Goal: Task Accomplishment & Management: Complete application form

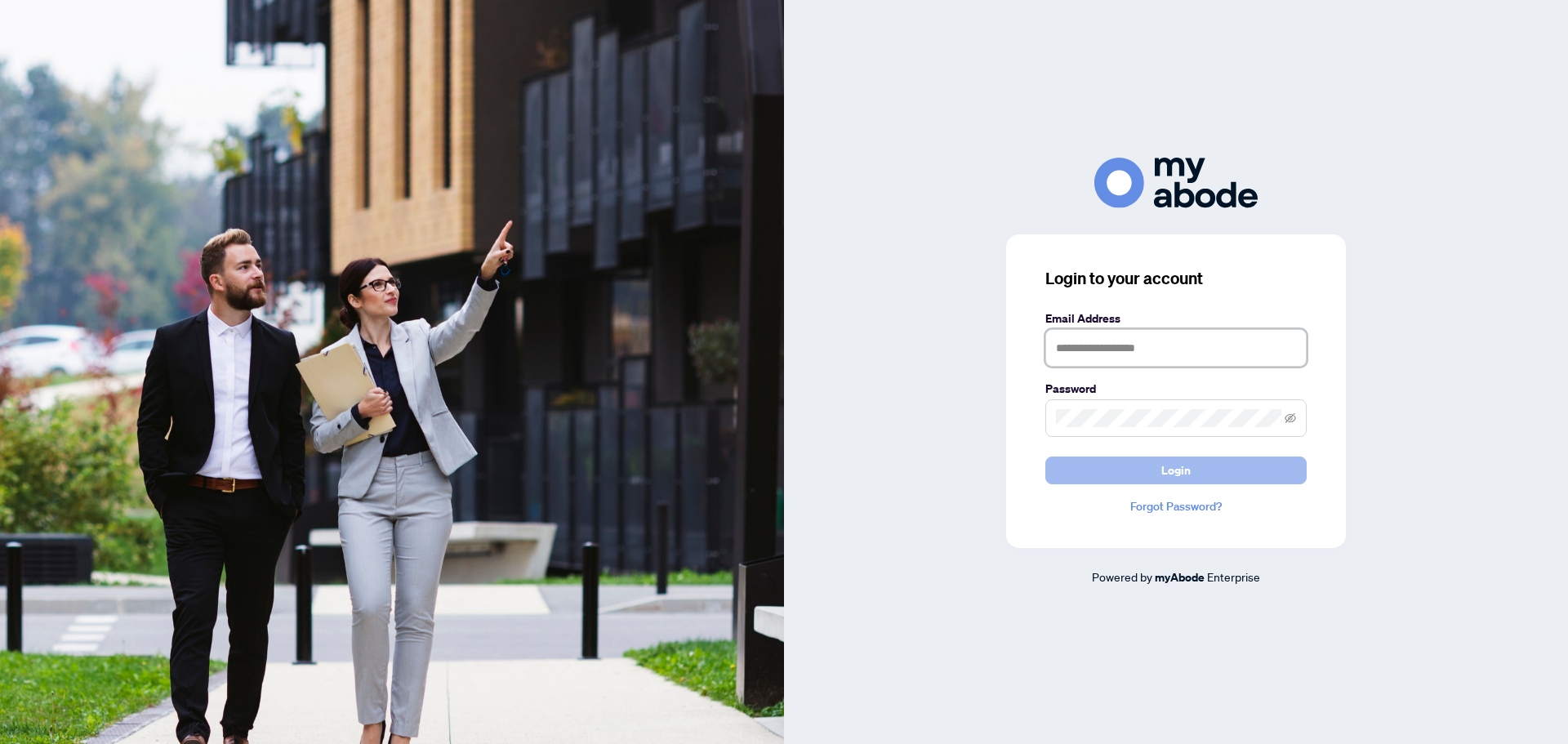
type input "**********"
click at [1186, 476] on span "Login" at bounding box center [1176, 471] width 30 height 26
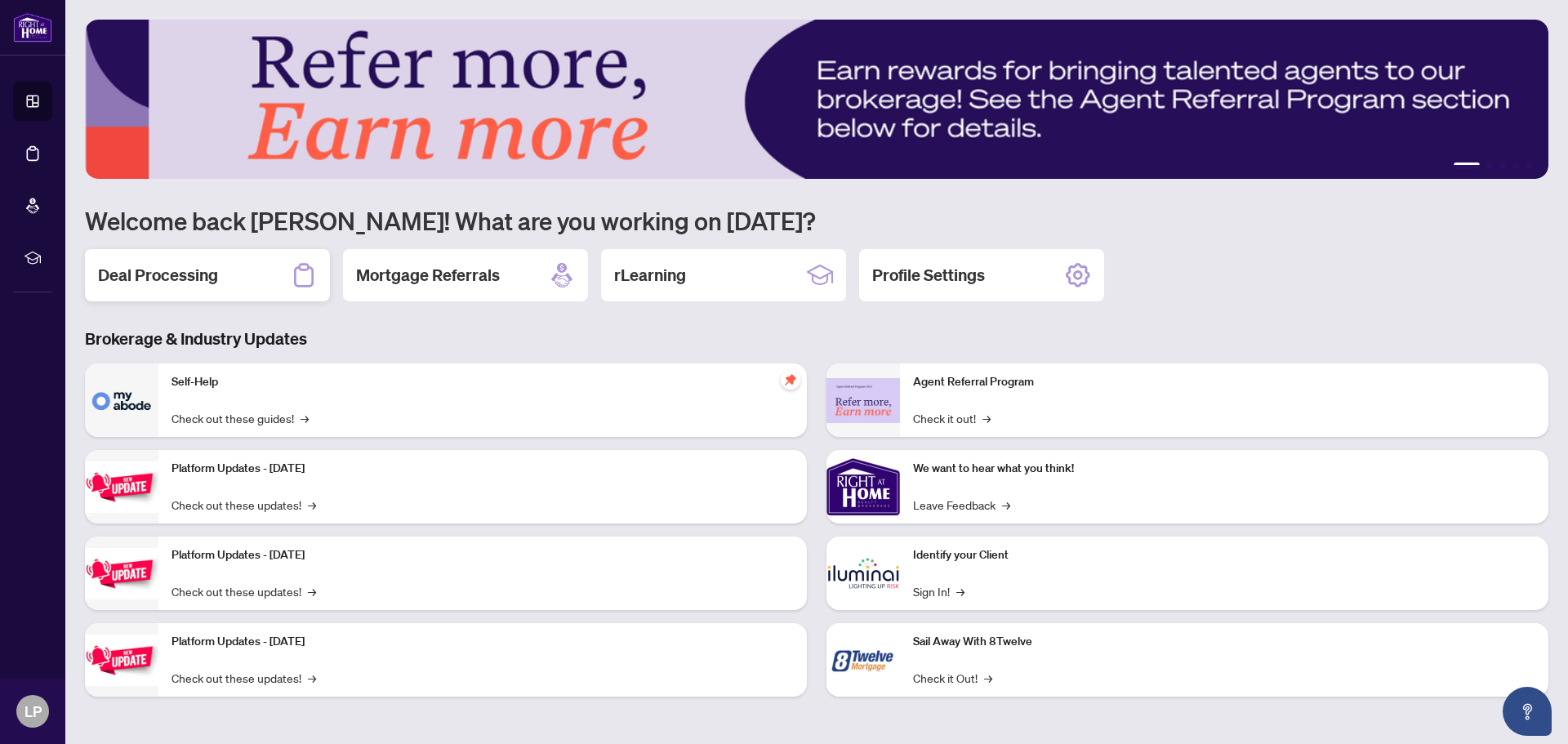
click at [130, 275] on h2 "Deal Processing" at bounding box center [158, 275] width 120 height 23
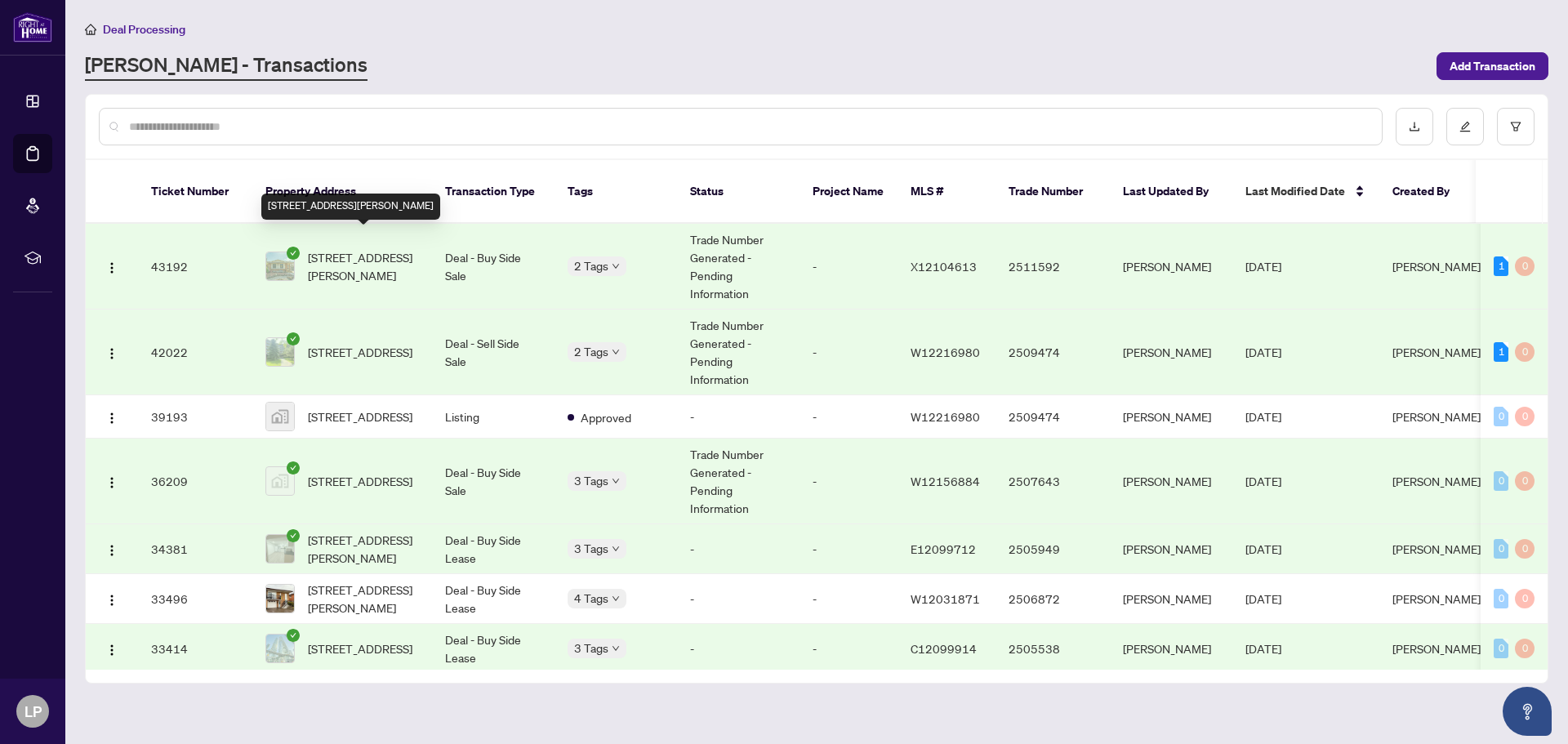
click at [344, 248] on span "[STREET_ADDRESS][PERSON_NAME]" at bounding box center [364, 266] width 111 height 36
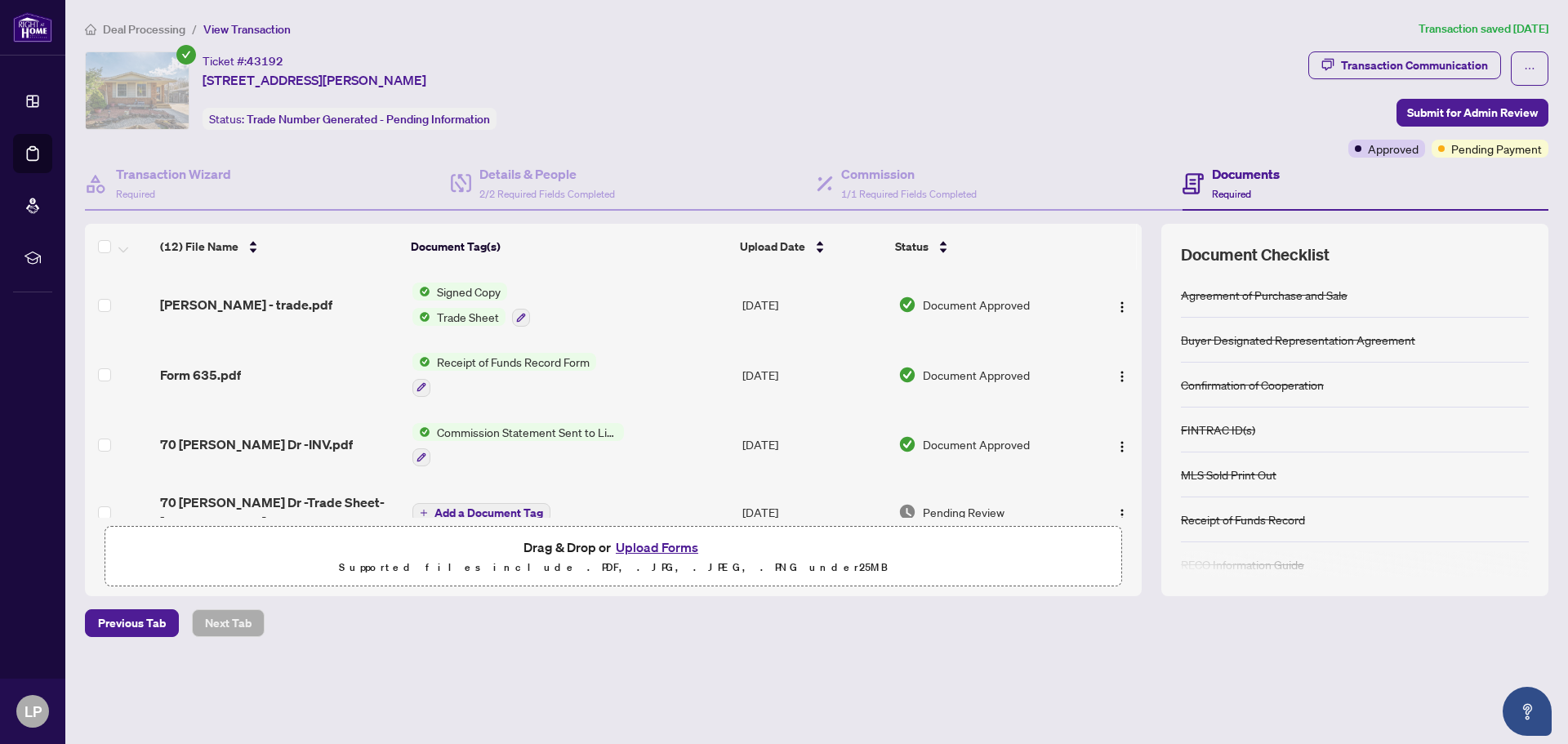
click at [678, 546] on button "Upload Forms" at bounding box center [657, 547] width 92 height 21
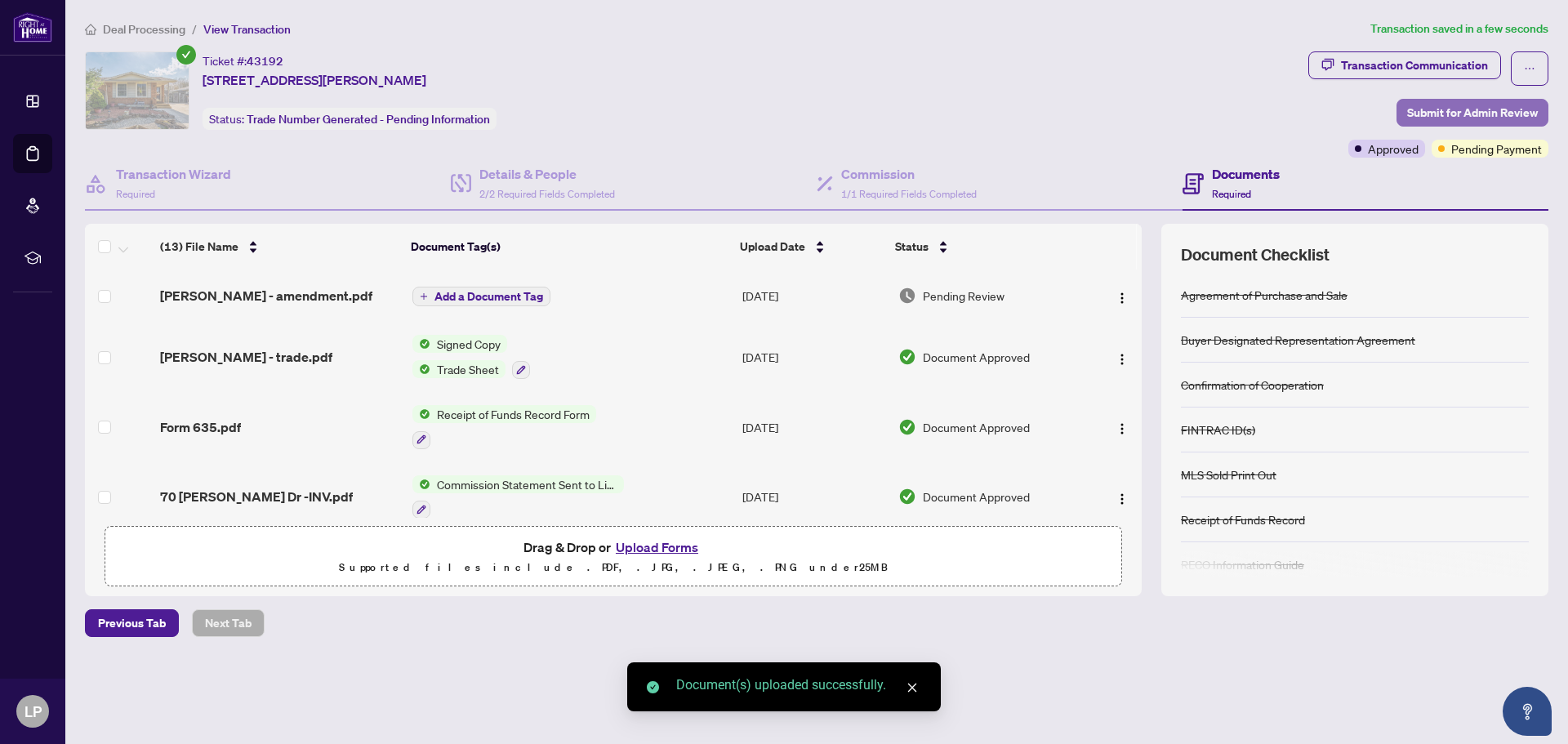
click at [1460, 109] on span "Submit for Admin Review" at bounding box center [1472, 113] width 131 height 26
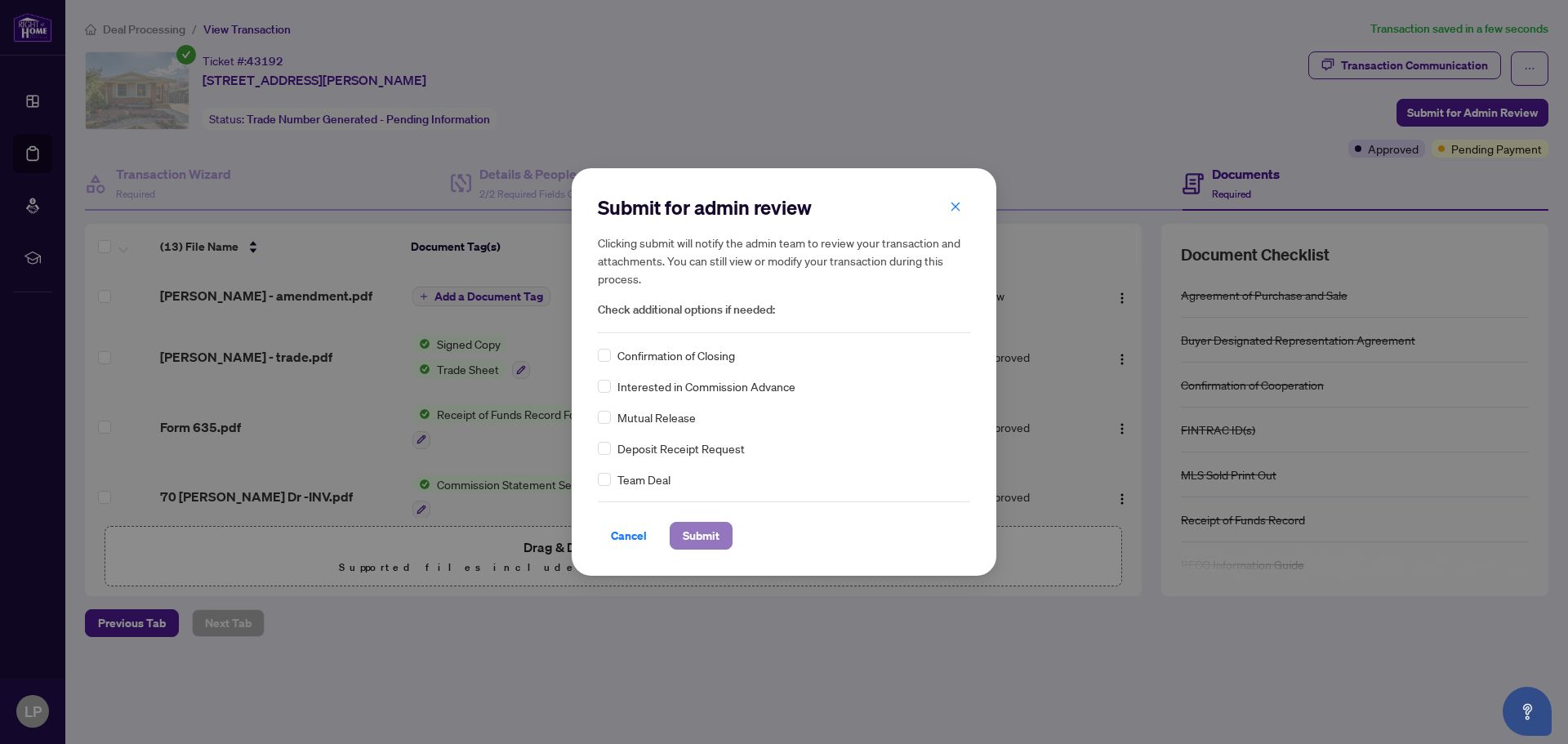
click at [709, 528] on span "Submit" at bounding box center [701, 536] width 36 height 26
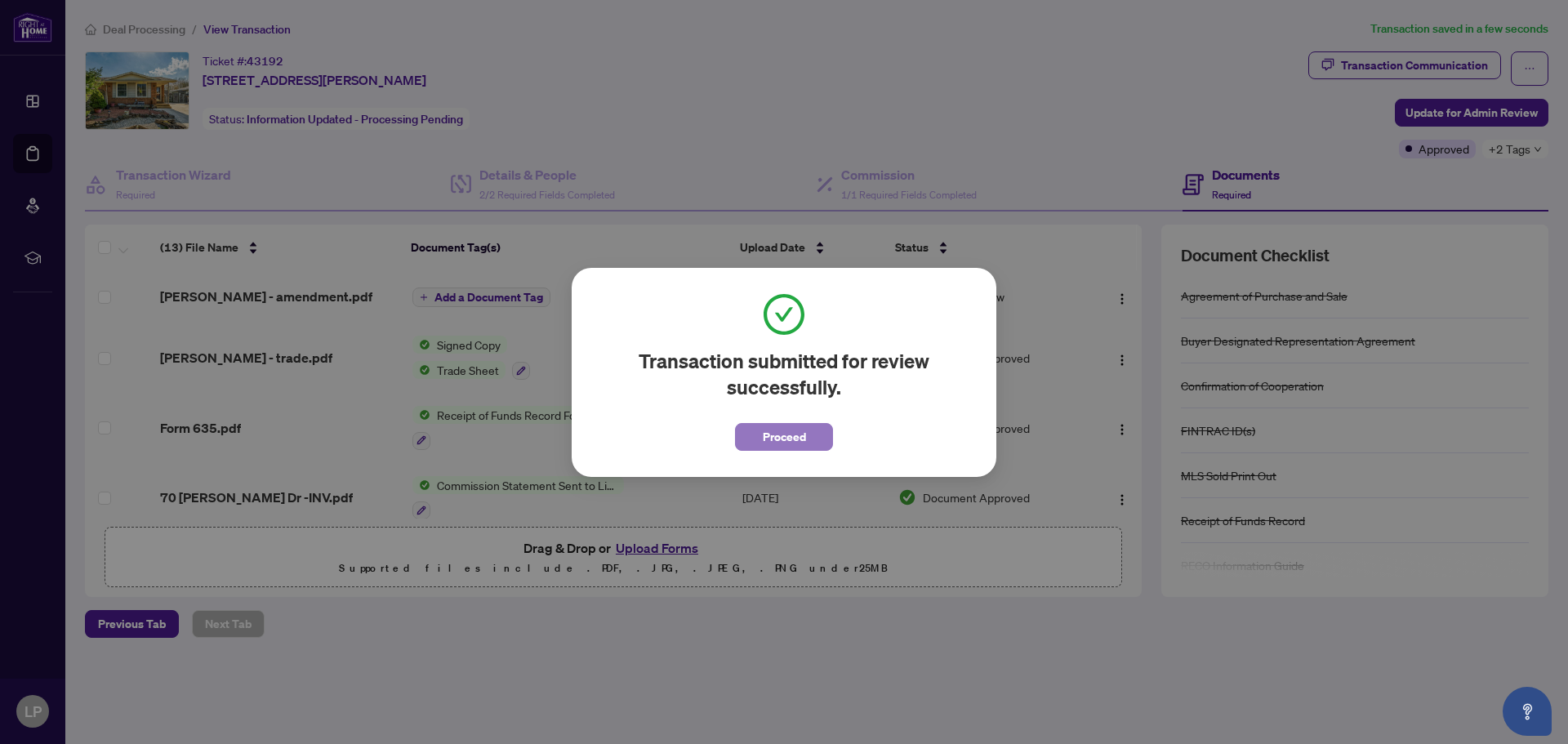
click at [769, 439] on span "Proceed" at bounding box center [784, 437] width 43 height 26
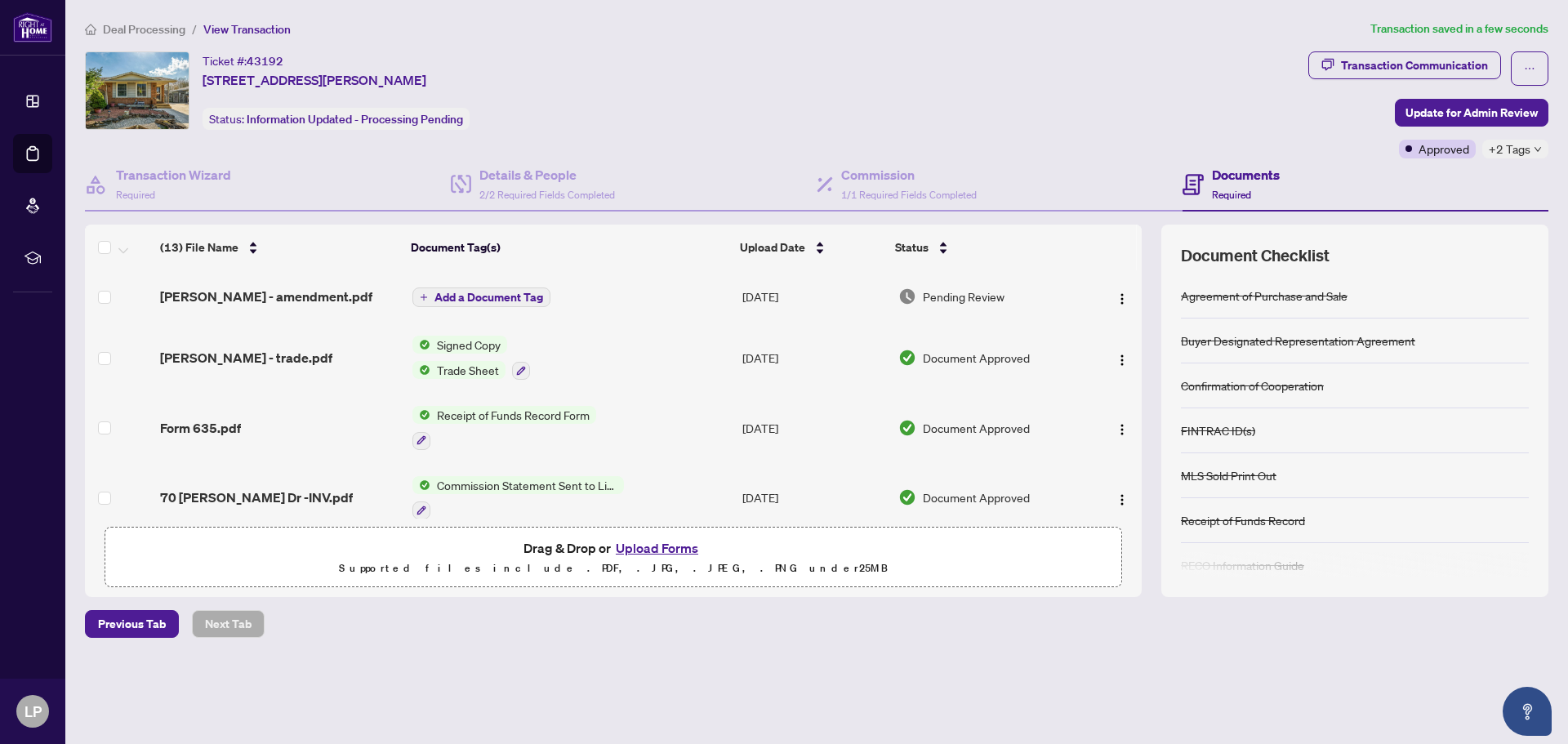
click at [111, 30] on span "Deal Processing" at bounding box center [144, 29] width 82 height 15
